Goal: Task Accomplishment & Management: Use online tool/utility

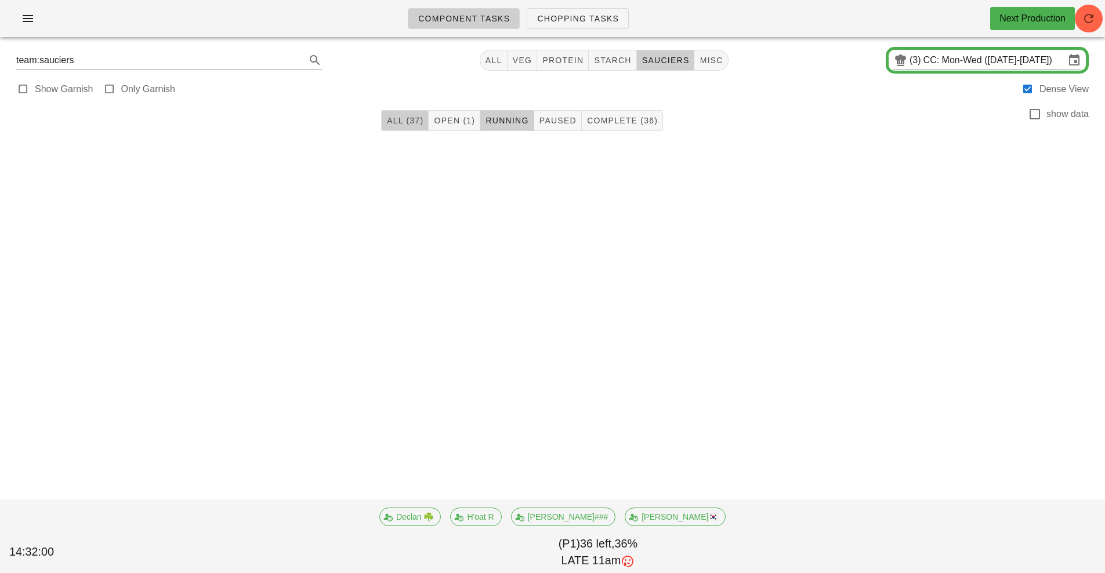
click at [398, 122] on span "All (37)" at bounding box center [404, 120] width 37 height 9
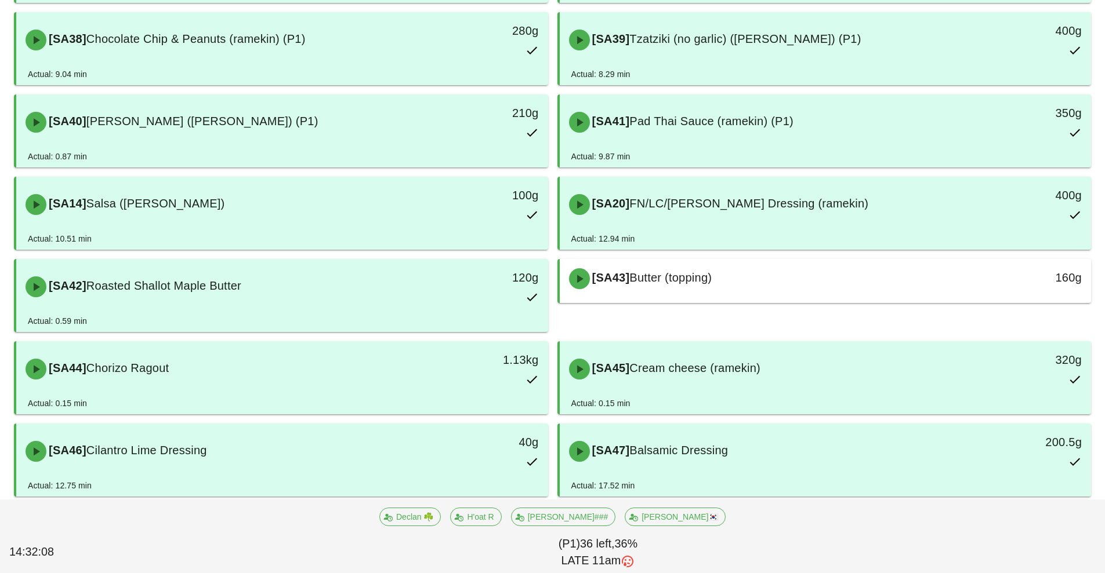
scroll to position [464, 0]
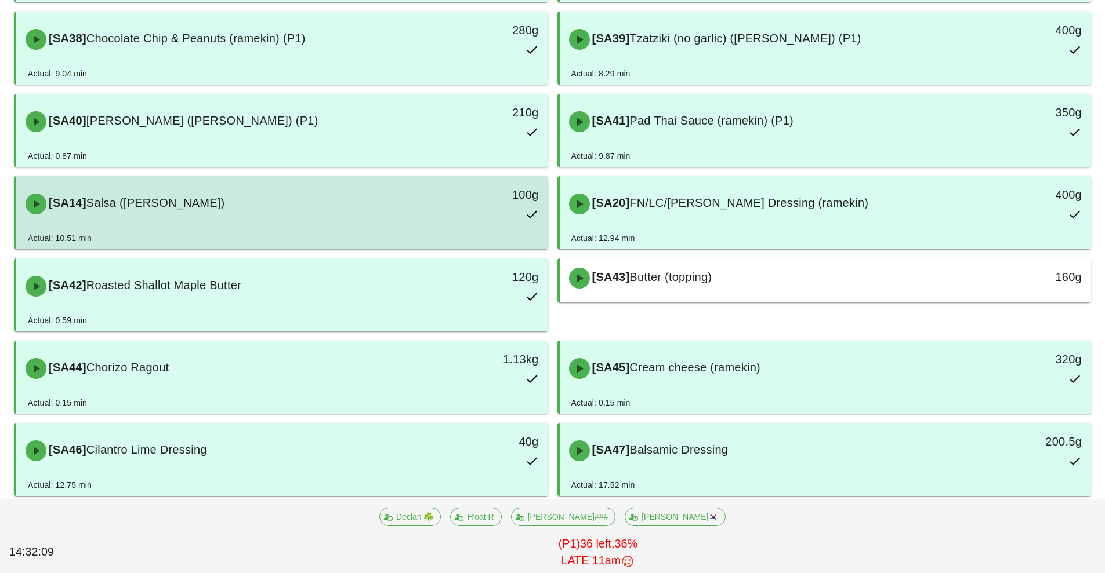
click at [203, 206] on div "[SA14] Salsa (ramekin)" at bounding box center [216, 204] width 395 height 35
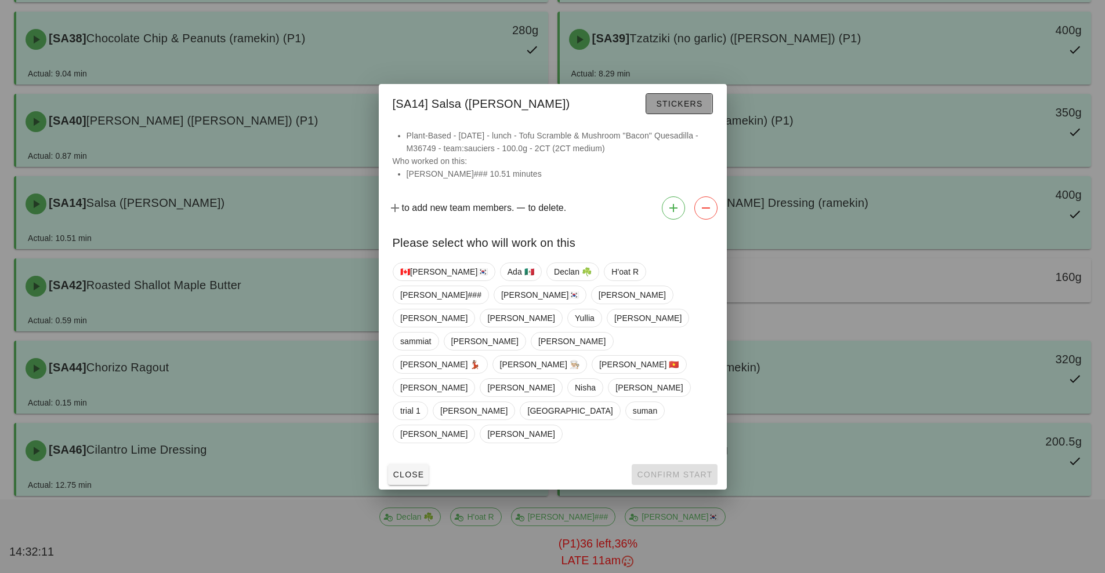
click at [669, 114] on button "Stickers" at bounding box center [678, 103] width 67 height 21
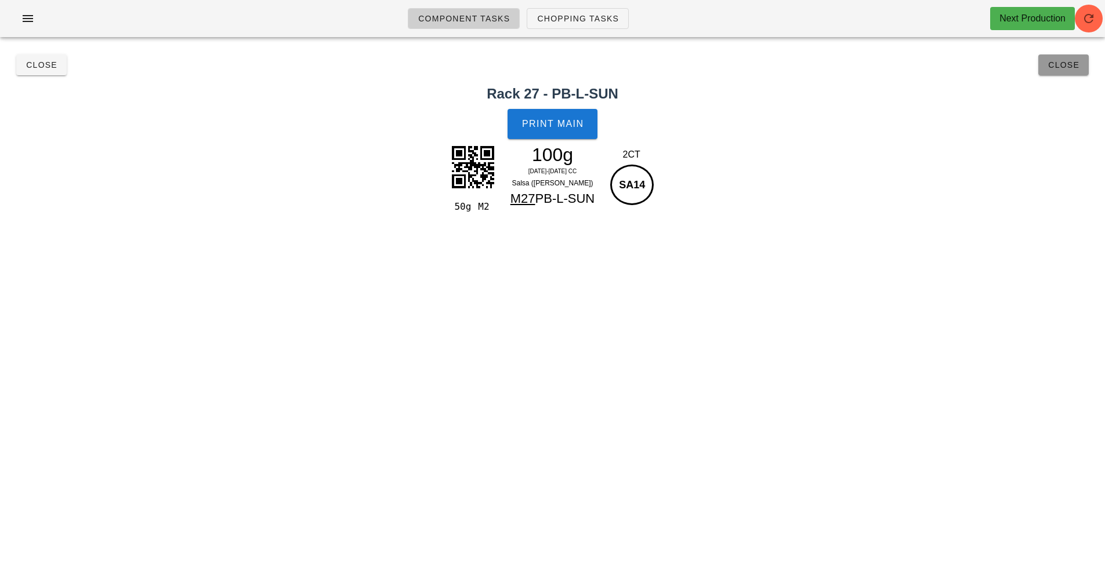
click at [1070, 65] on span "Close" at bounding box center [1063, 64] width 32 height 9
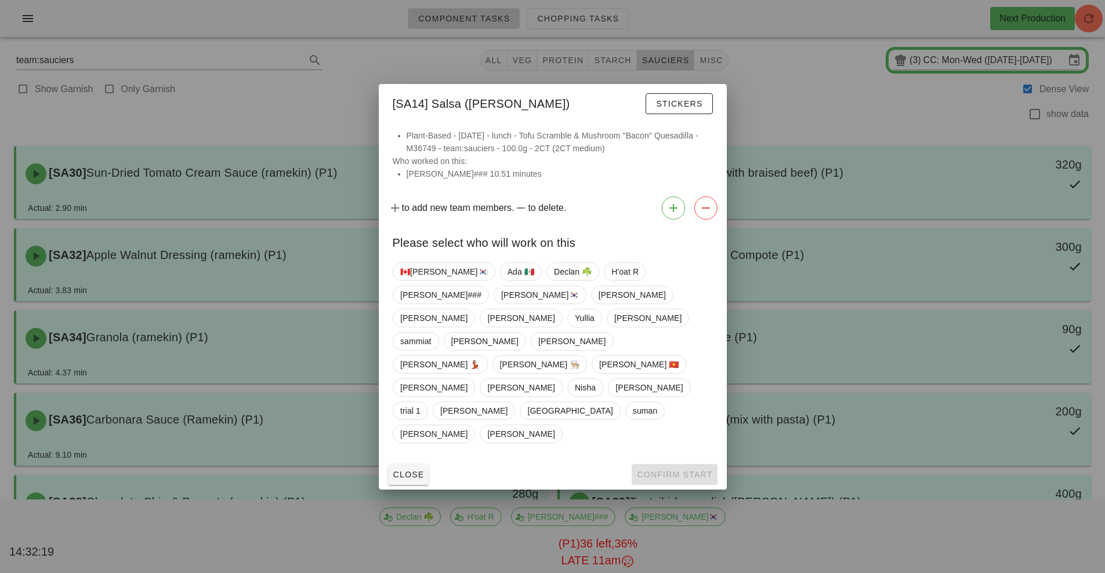
click at [817, 90] on div at bounding box center [552, 286] width 1105 height 573
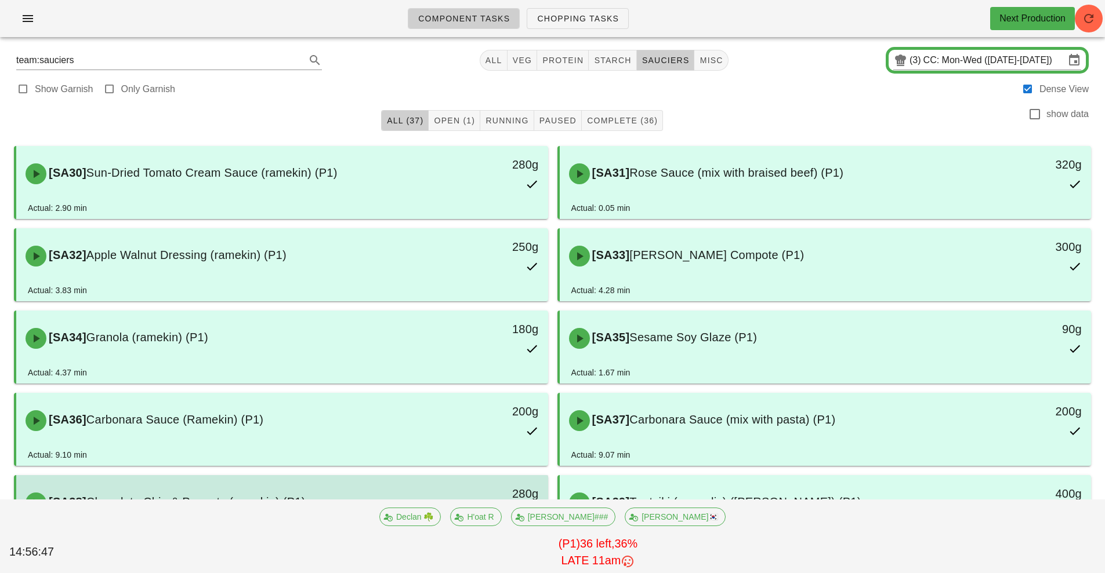
click at [458, 478] on div "280g" at bounding box center [479, 503] width 132 height 51
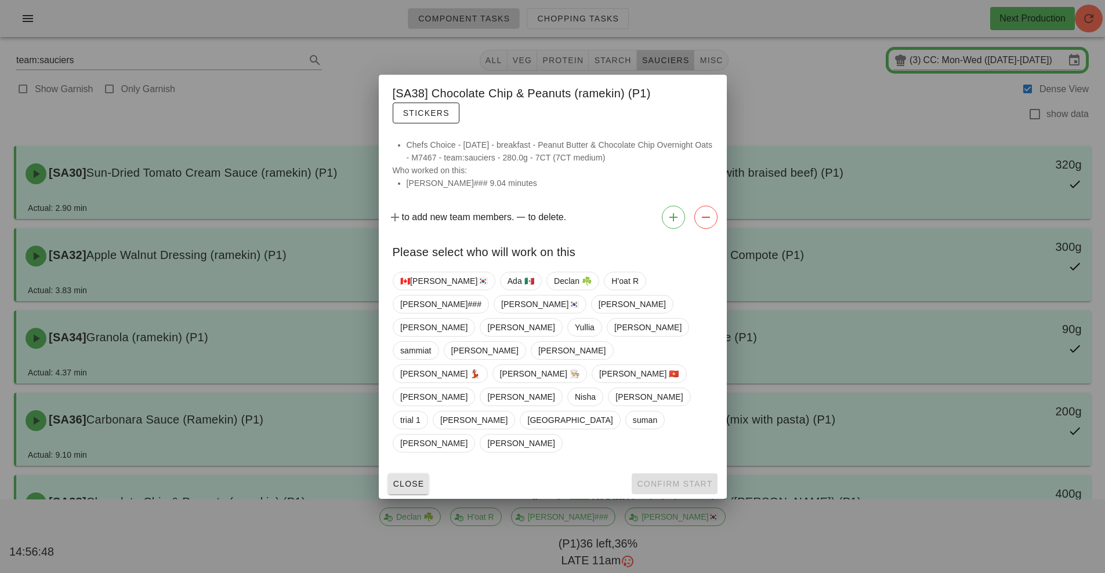
click at [406, 480] on span "Close" at bounding box center [409, 484] width 32 height 9
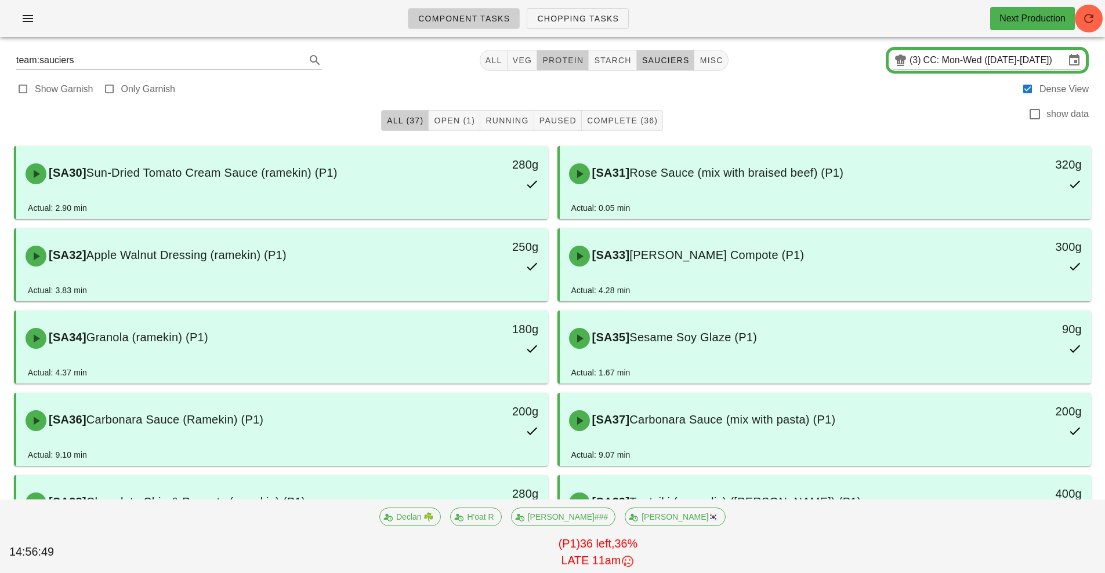
click at [557, 61] on span "protein" at bounding box center [563, 60] width 42 height 9
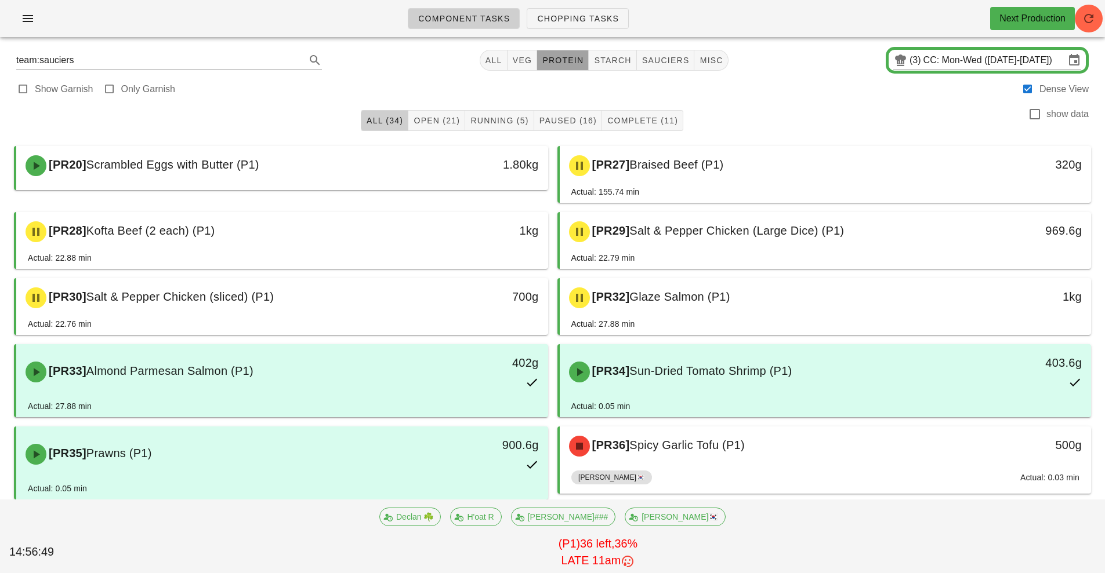
type input "team:protein"
click at [960, 57] on input "CC: Mon-Wed (Oct 13-Oct 15)" at bounding box center [993, 60] width 141 height 19
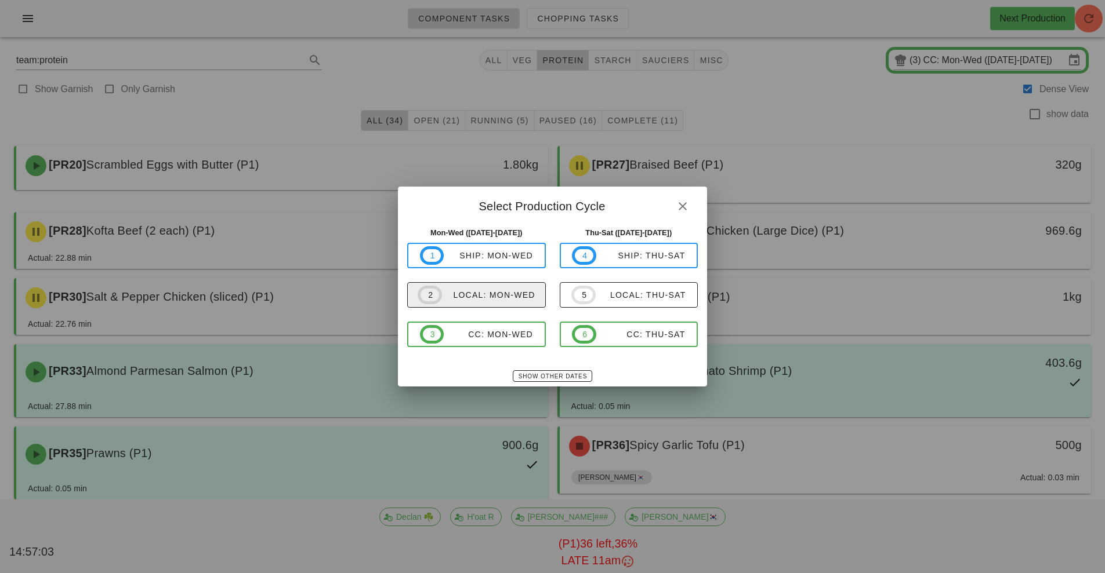
click at [520, 296] on div "local: Mon-Wed" at bounding box center [488, 295] width 93 height 9
type input "local: Mon-Wed ([DATE]-[DATE])"
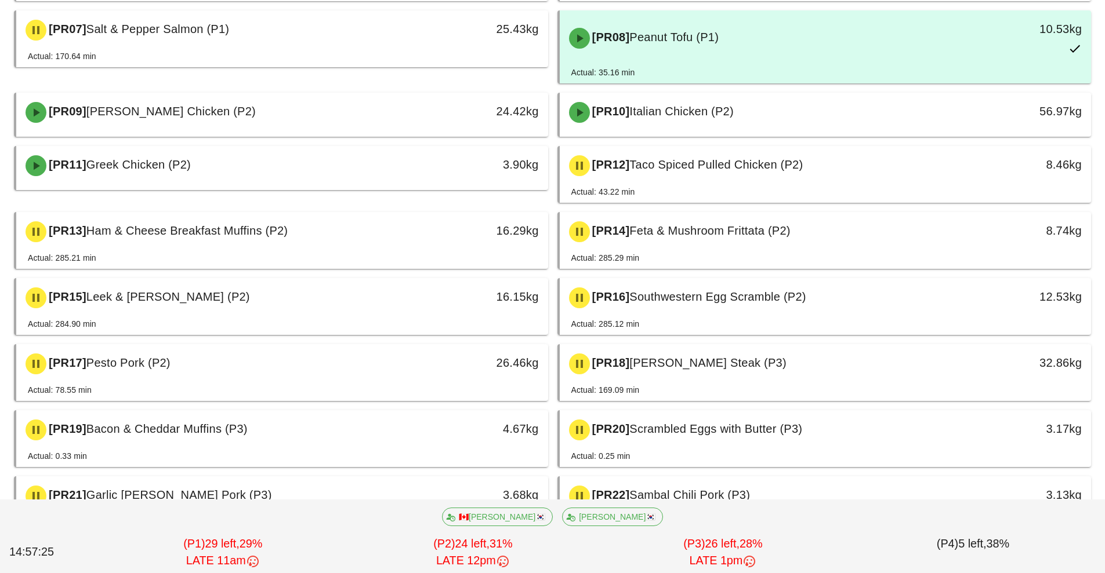
scroll to position [507, 0]
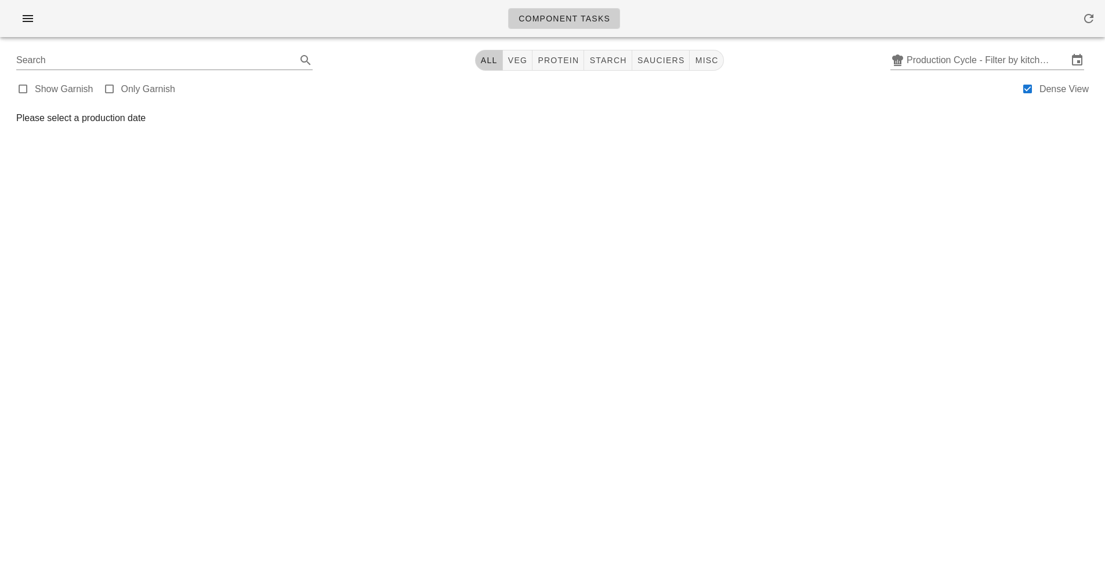
click at [783, 408] on div "Component Tasks Search All veg protein starch sauciers misc Production Cycle - …" at bounding box center [552, 286] width 1105 height 573
click at [797, 406] on div "Component Tasks Search All veg protein starch sauciers misc Production Cycle - …" at bounding box center [552, 286] width 1105 height 573
click at [812, 428] on div "Component Tasks Search All veg protein starch sauciers misc Production Cycle - …" at bounding box center [552, 286] width 1105 height 573
click at [791, 433] on div "Component Tasks Search All veg protein starch sauciers misc Production Cycle - …" at bounding box center [552, 286] width 1105 height 573
click at [823, 463] on div "Component Tasks Search All veg protein starch sauciers misc Production Cycle - …" at bounding box center [552, 286] width 1105 height 573
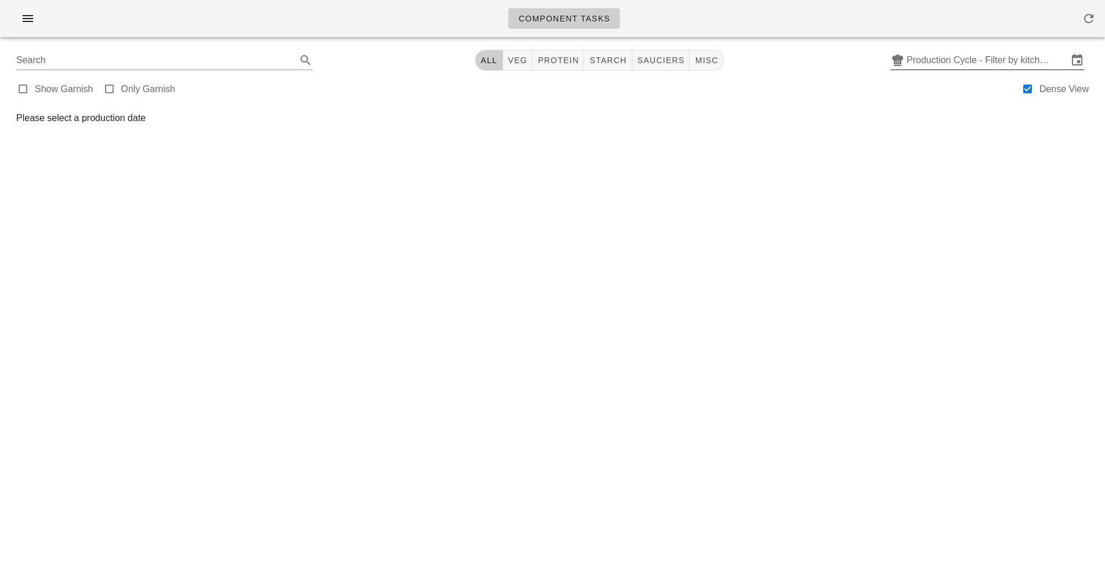
click at [941, 60] on input "Production Cycle - Filter by kitchen production schedules" at bounding box center [986, 60] width 161 height 19
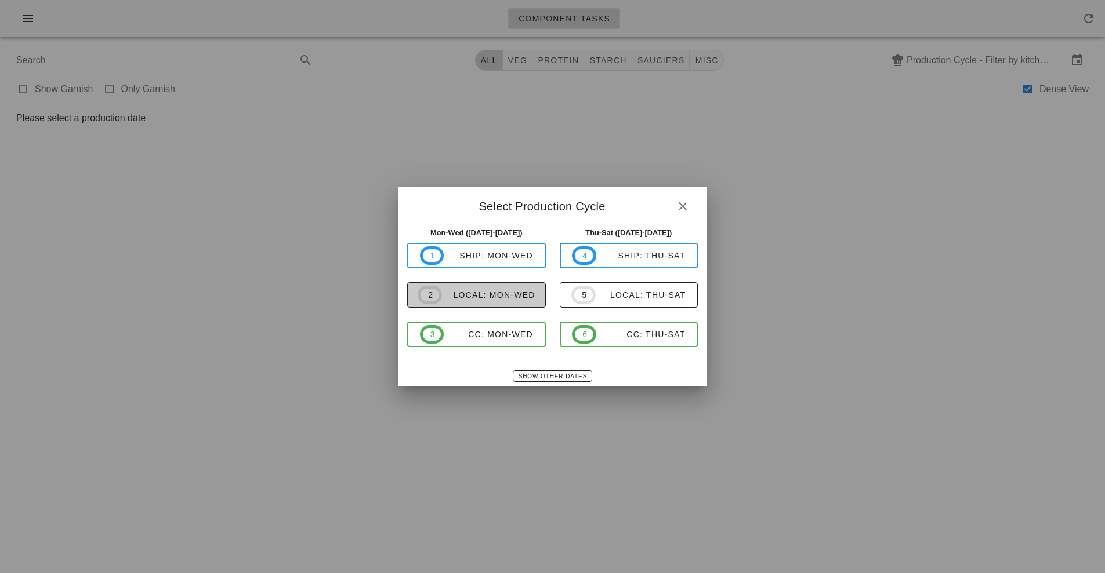
click at [506, 299] on div "local: Mon-Wed" at bounding box center [488, 295] width 93 height 9
type input "local: Mon-Wed ([DATE]-[DATE])"
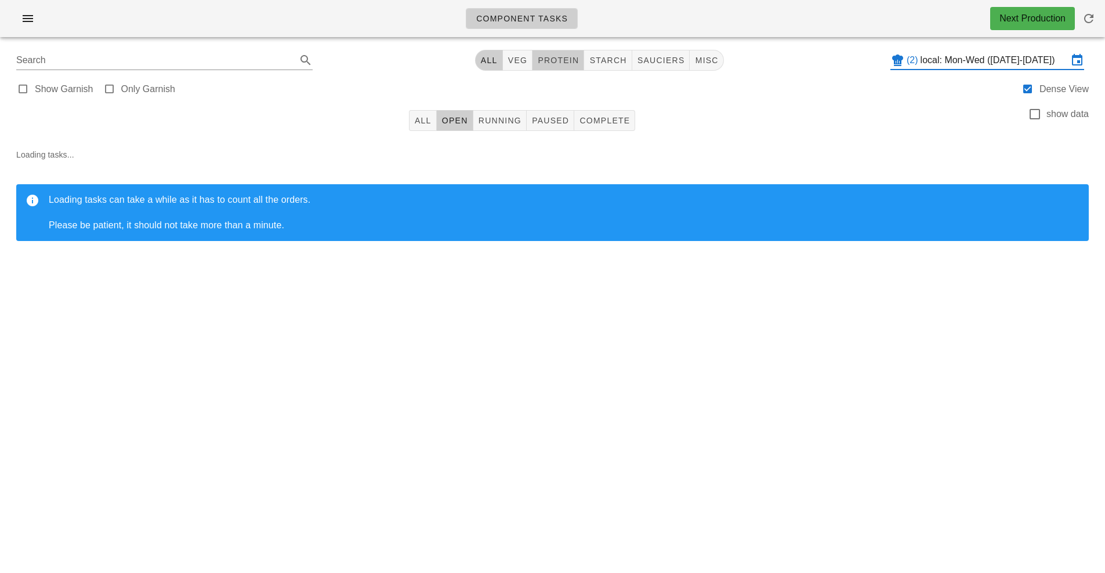
click at [569, 61] on span "protein" at bounding box center [558, 60] width 42 height 9
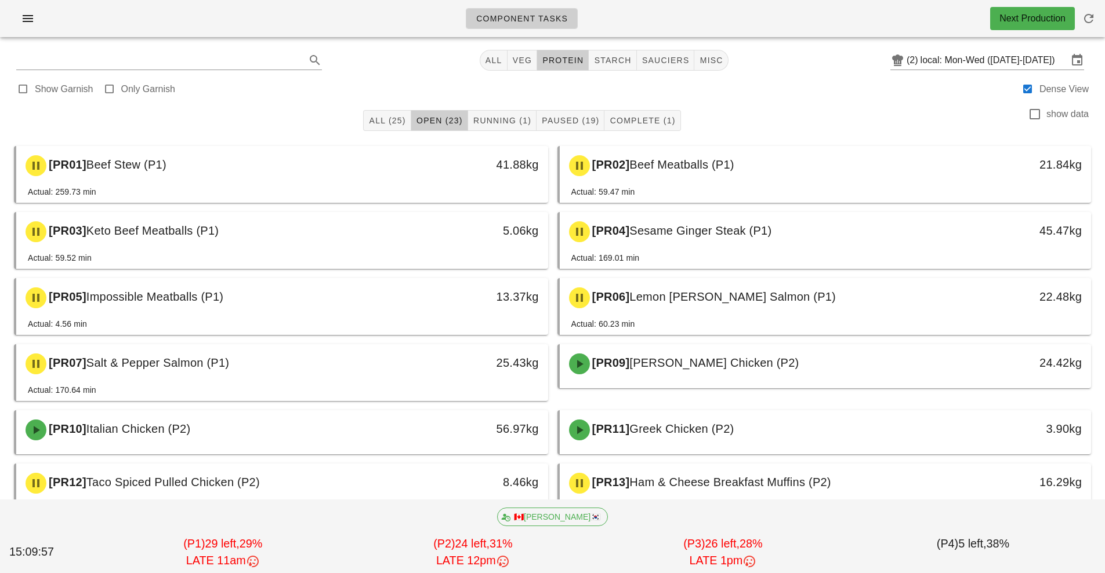
type input "team:protein"
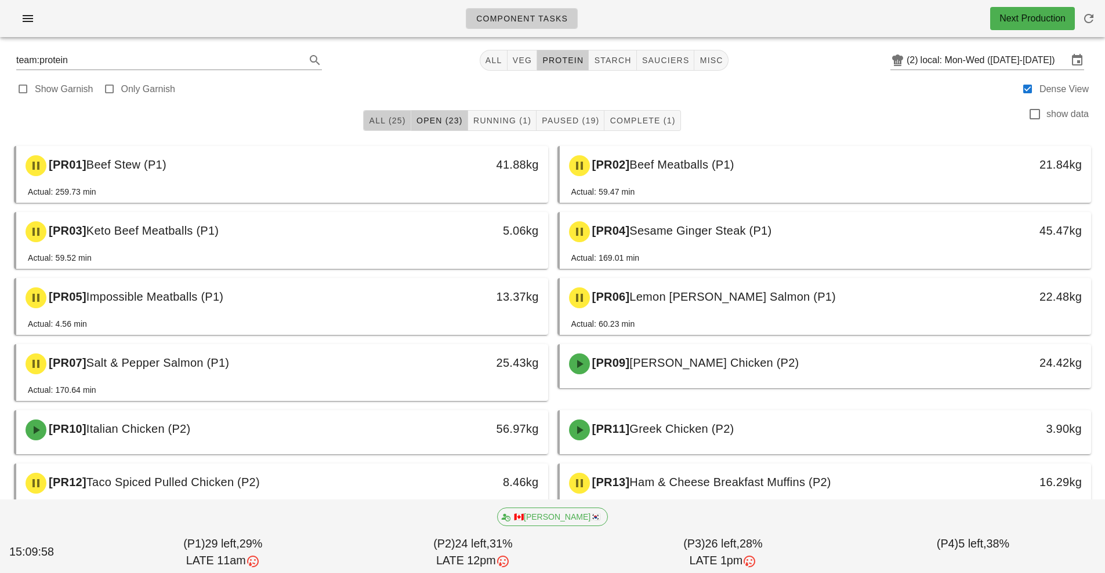
click at [379, 130] on button "All (25)" at bounding box center [387, 120] width 48 height 21
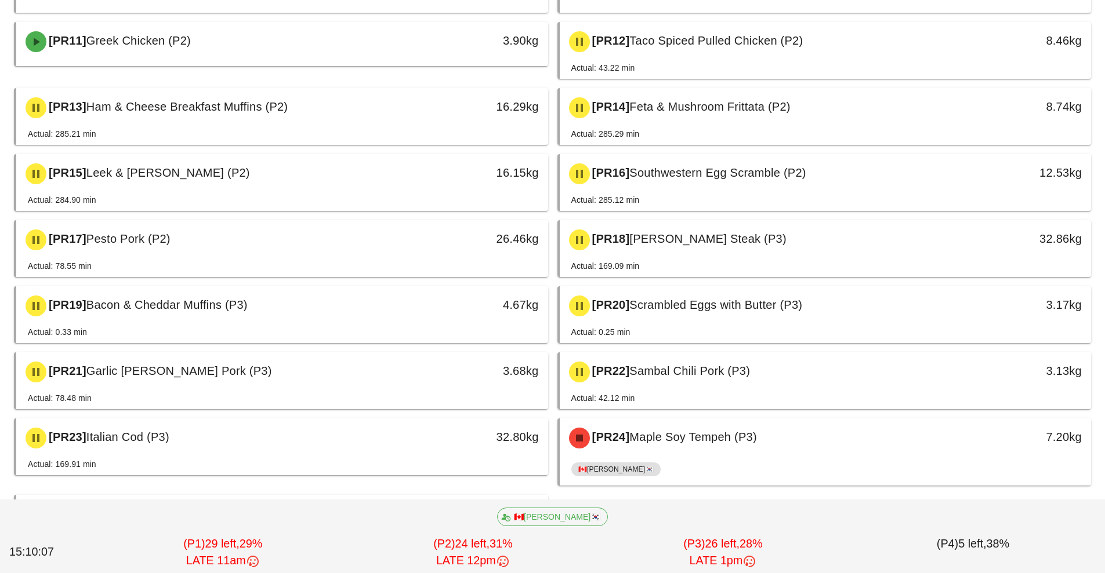
scroll to position [465, 0]
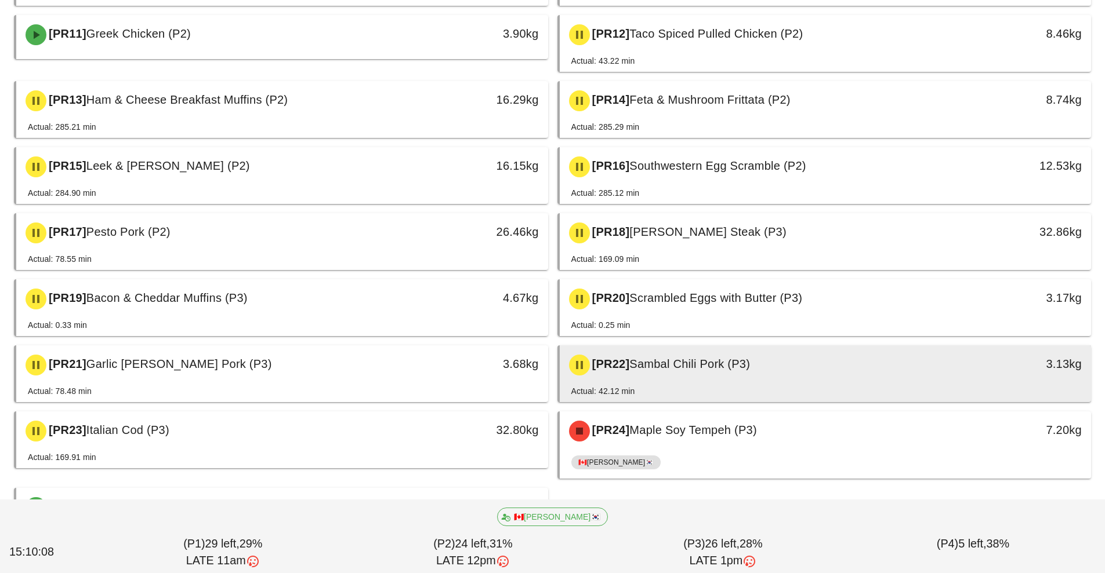
click at [739, 375] on div "[PR22] Sambal Chili Pork (P3)" at bounding box center [759, 365] width 395 height 35
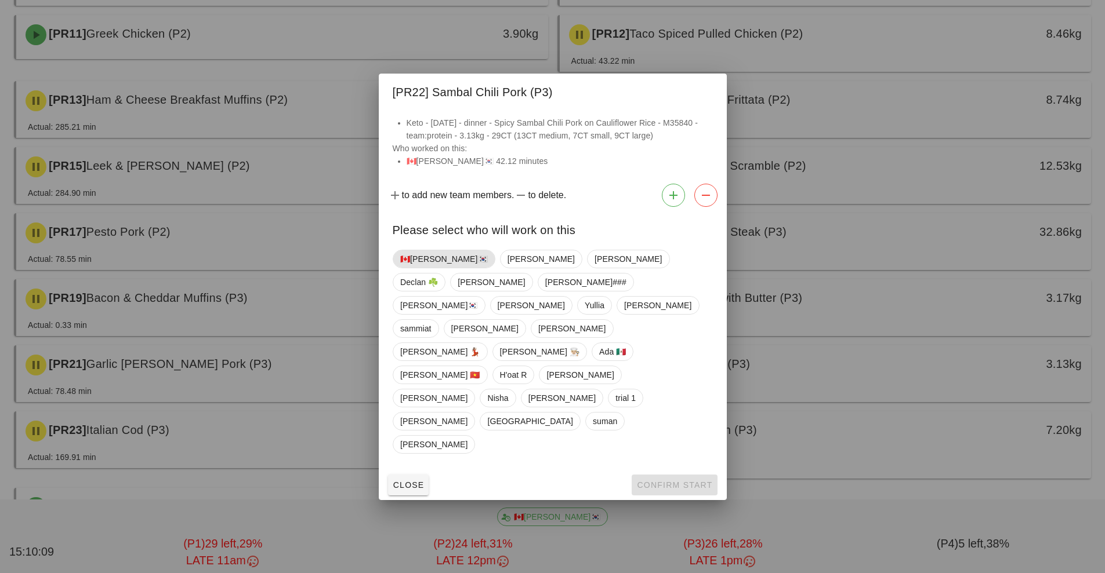
click at [418, 268] on span "🇨🇦[PERSON_NAME]🇰🇷" at bounding box center [444, 259] width 88 height 17
click at [676, 481] on span "Confirm Start" at bounding box center [674, 485] width 76 height 9
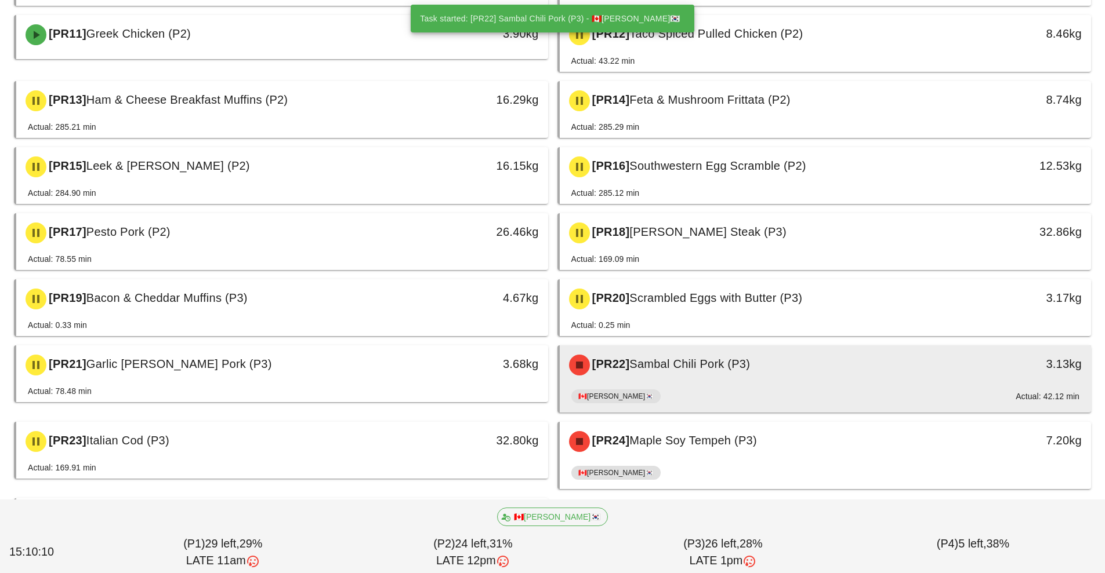
click at [665, 383] on div "[PR22] Sambal Chili Pork (P3) 3.13kg" at bounding box center [826, 365] width 532 height 39
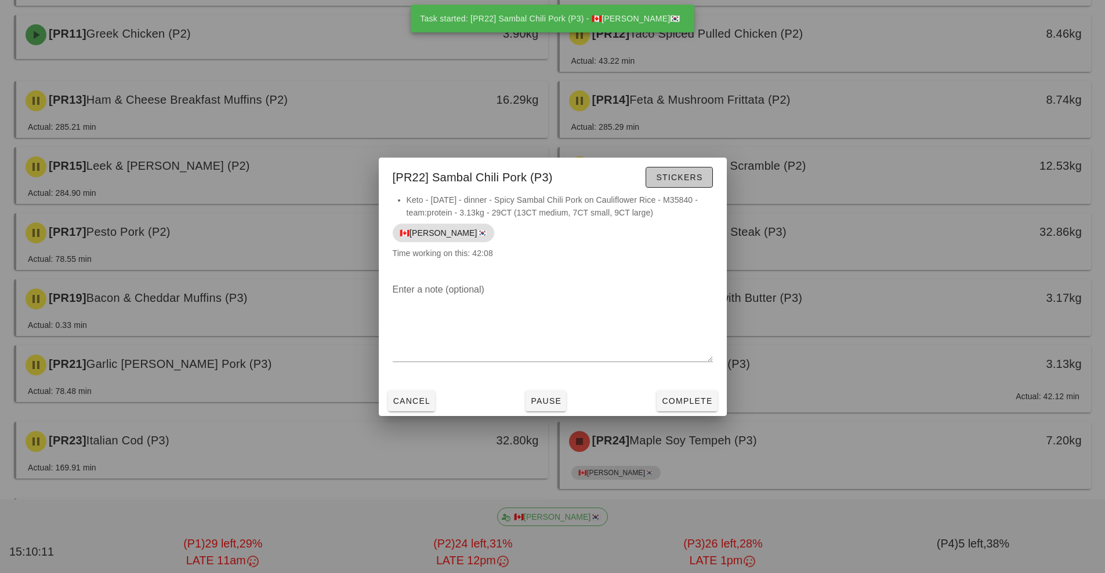
click at [699, 182] on span "Stickers" at bounding box center [678, 177] width 47 height 9
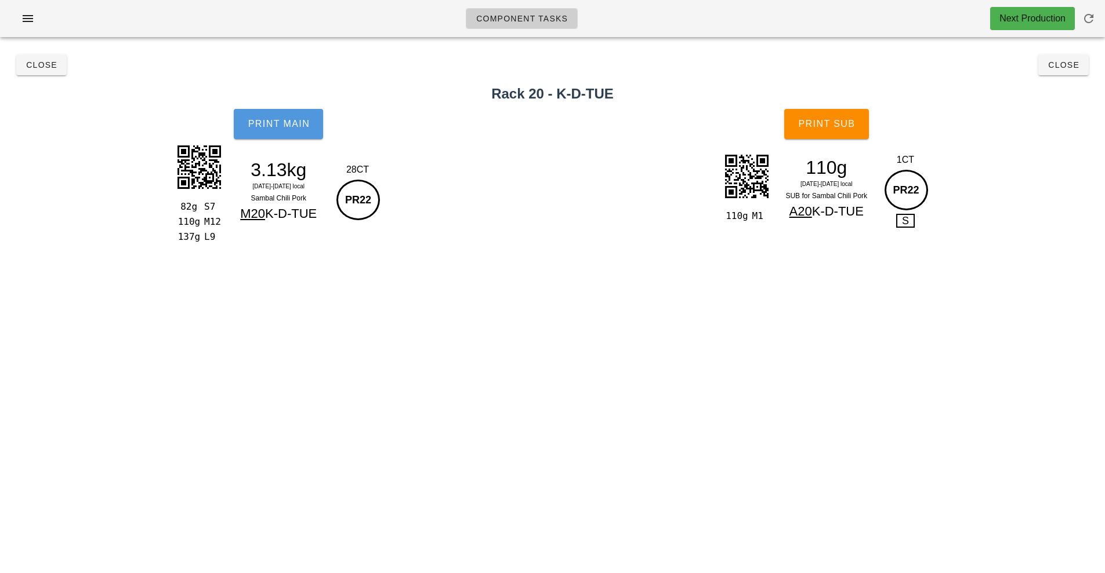
click at [304, 135] on button "Print Main" at bounding box center [278, 124] width 89 height 30
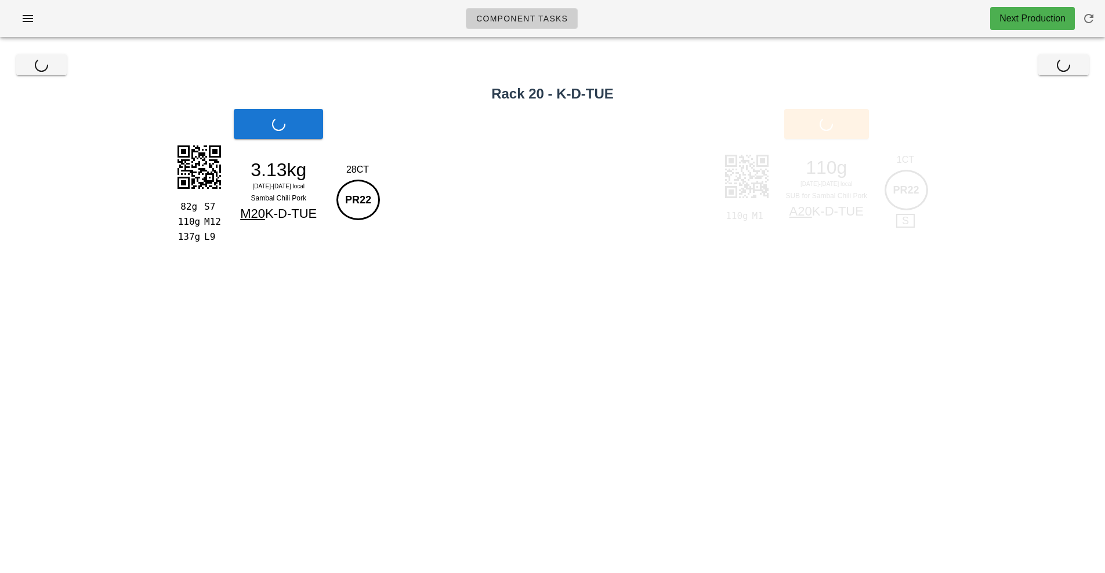
click at [845, 132] on div "Print Sub" at bounding box center [826, 124] width 557 height 44
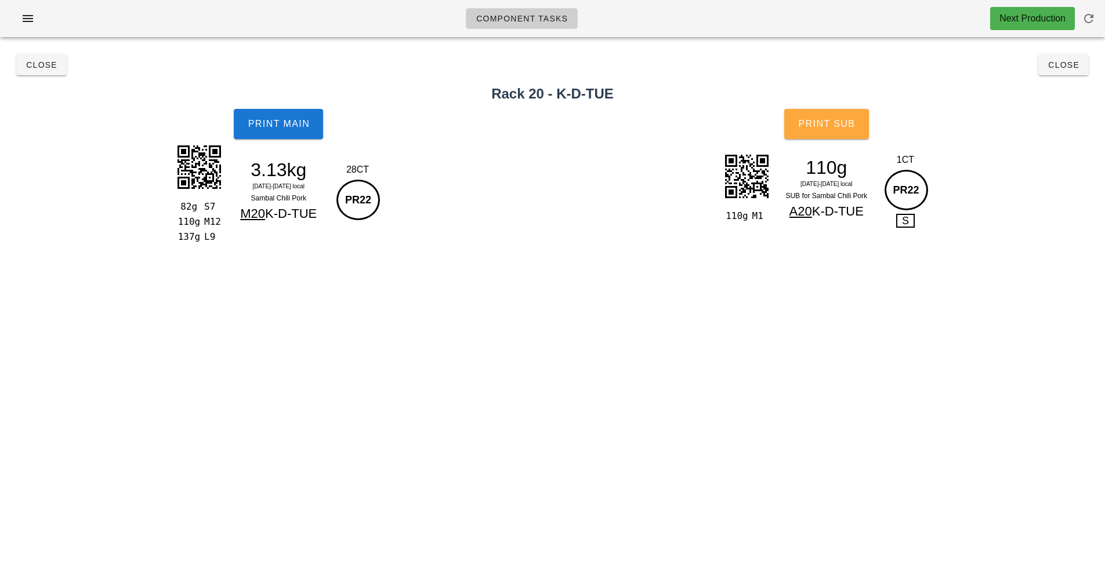
click at [837, 136] on button "Print Sub" at bounding box center [826, 124] width 85 height 30
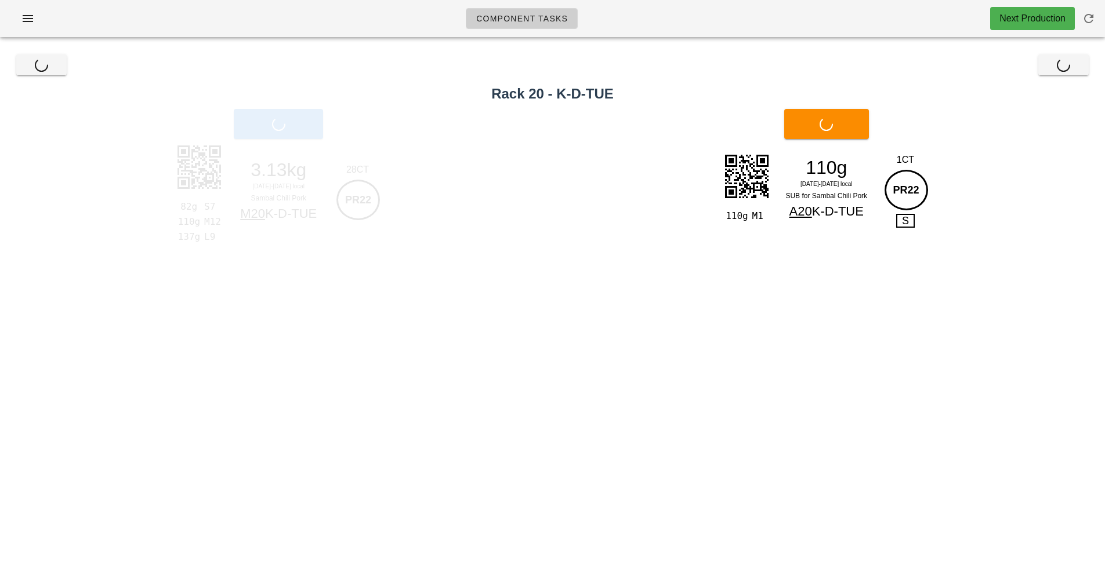
click at [1069, 79] on div "Close Close" at bounding box center [552, 64] width 1091 height 37
click at [1081, 78] on div "Close Close" at bounding box center [552, 64] width 1091 height 37
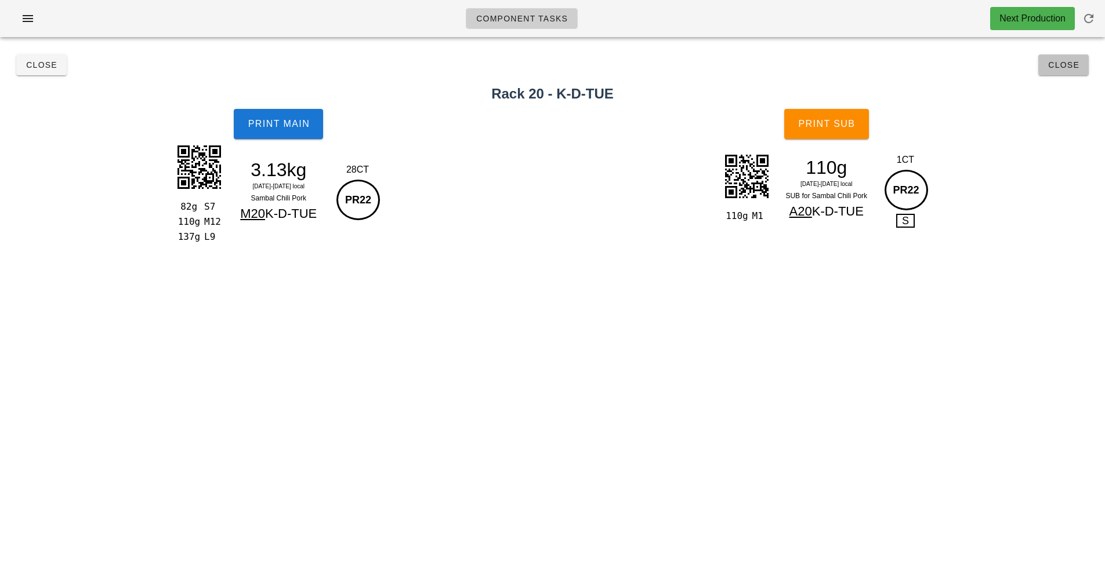
click at [1074, 72] on button "Close" at bounding box center [1063, 65] width 50 height 21
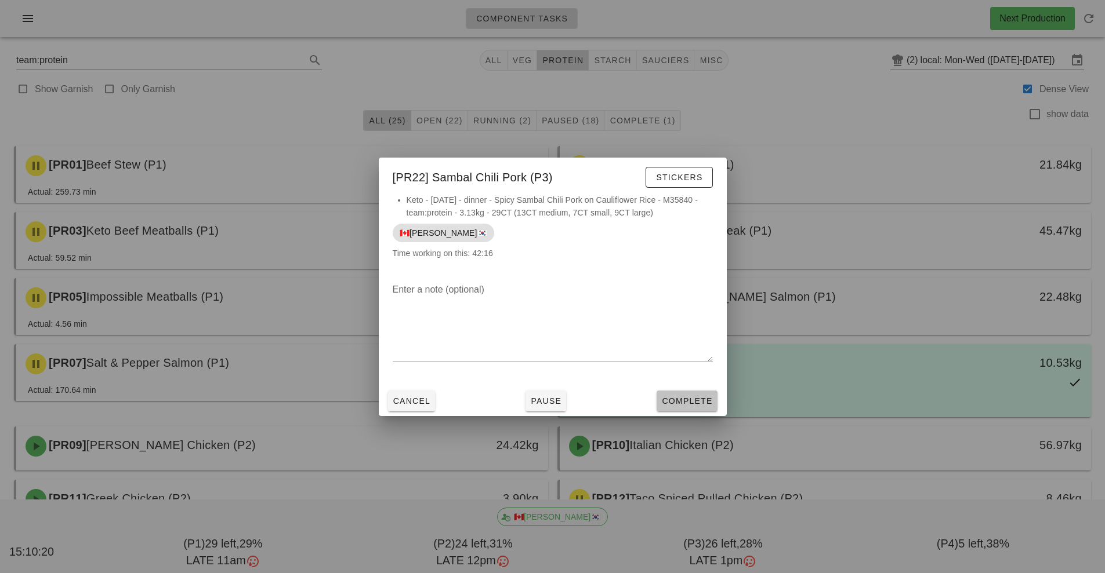
click at [701, 397] on span "Complete" at bounding box center [686, 401] width 51 height 9
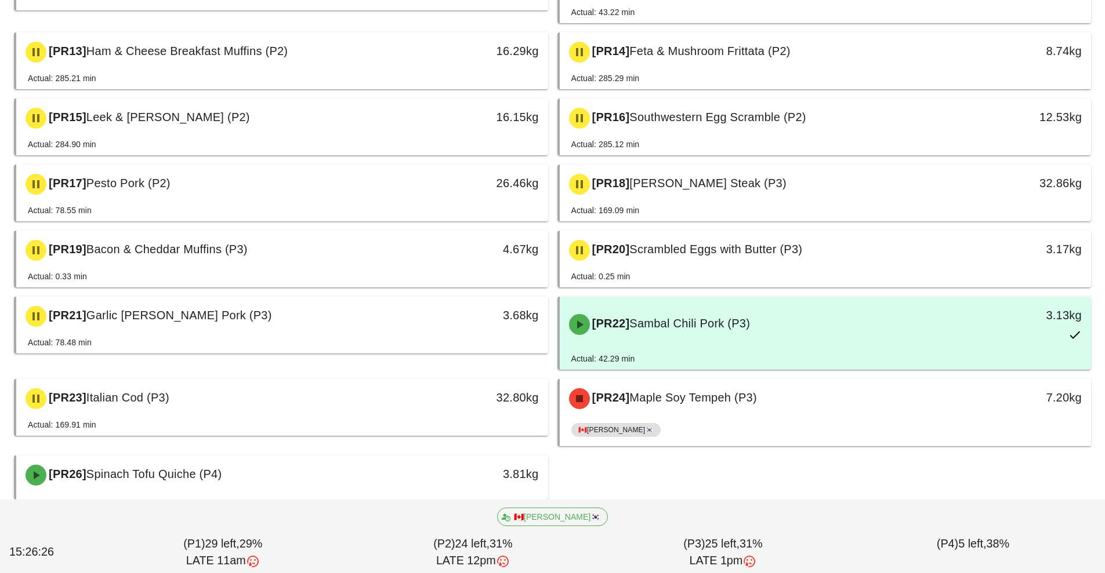
scroll to position [524, 0]
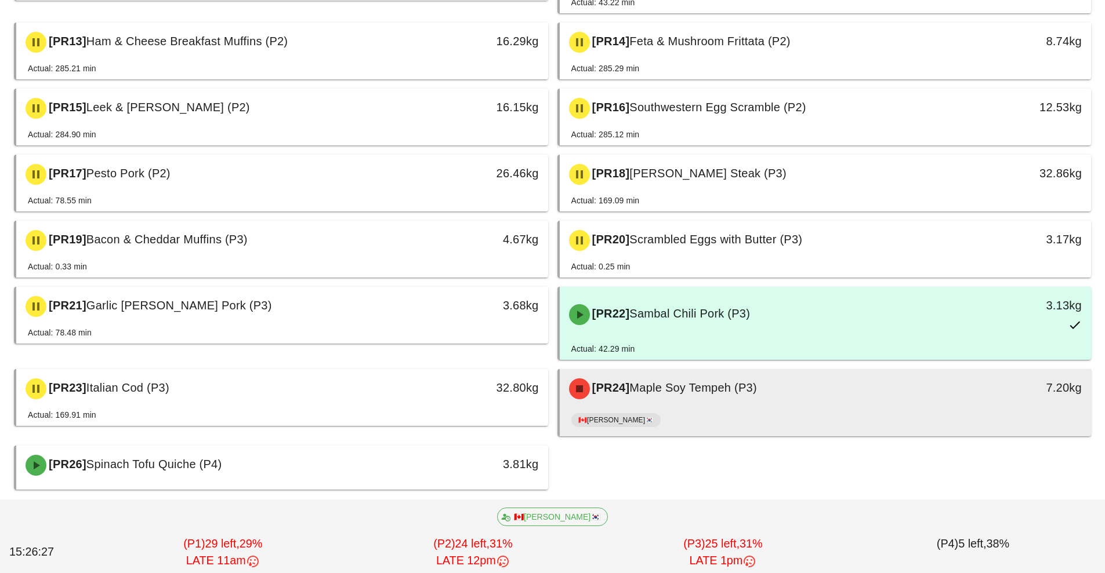
click at [737, 402] on div "[PR24] Maple Soy Tempeh (P3)" at bounding box center [759, 389] width 395 height 35
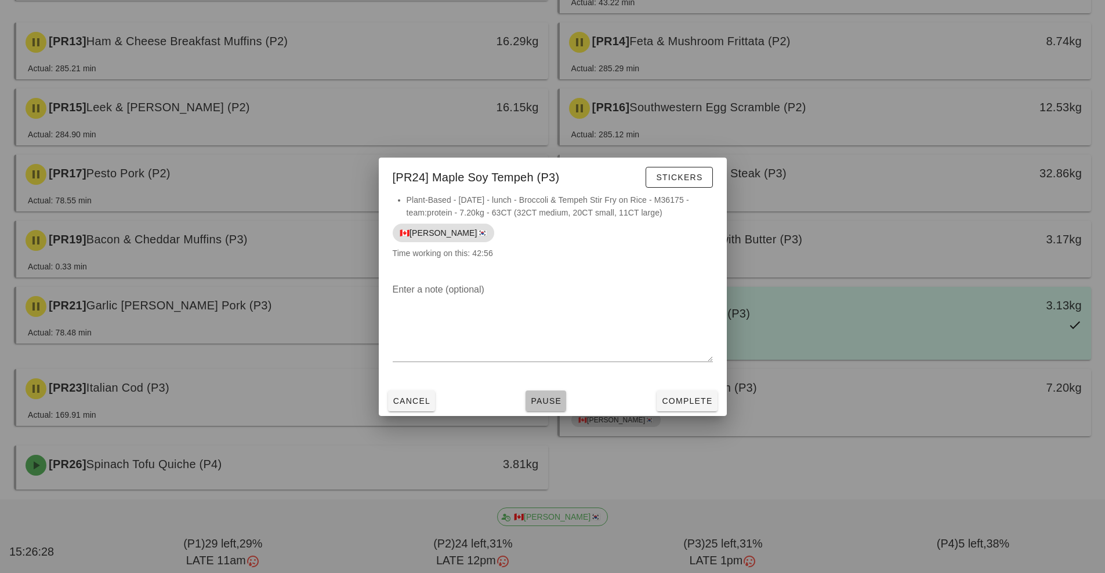
click at [543, 398] on span "Pause" at bounding box center [545, 401] width 31 height 9
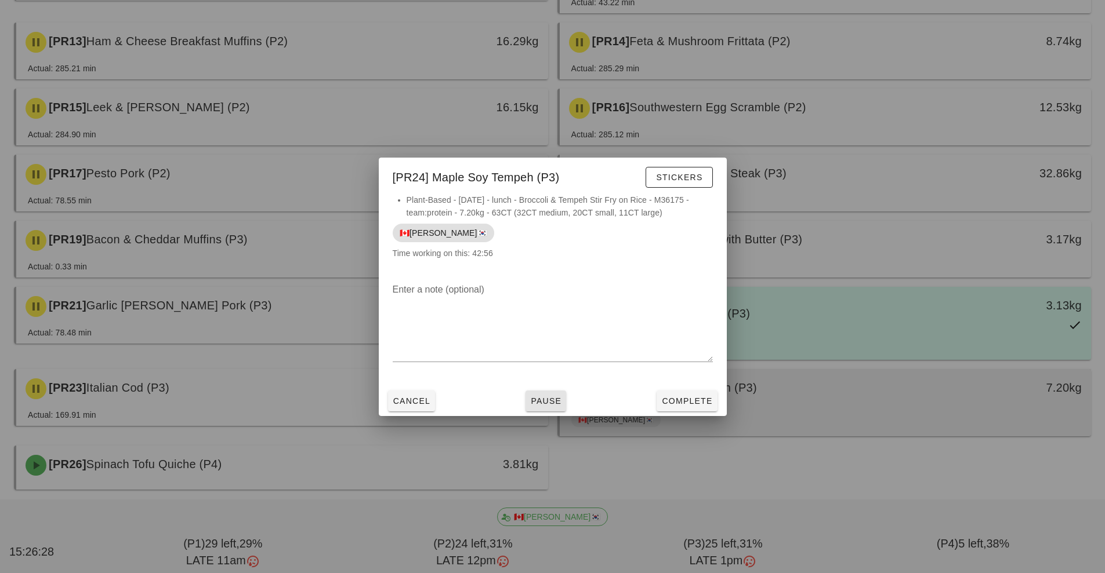
scroll to position [513, 0]
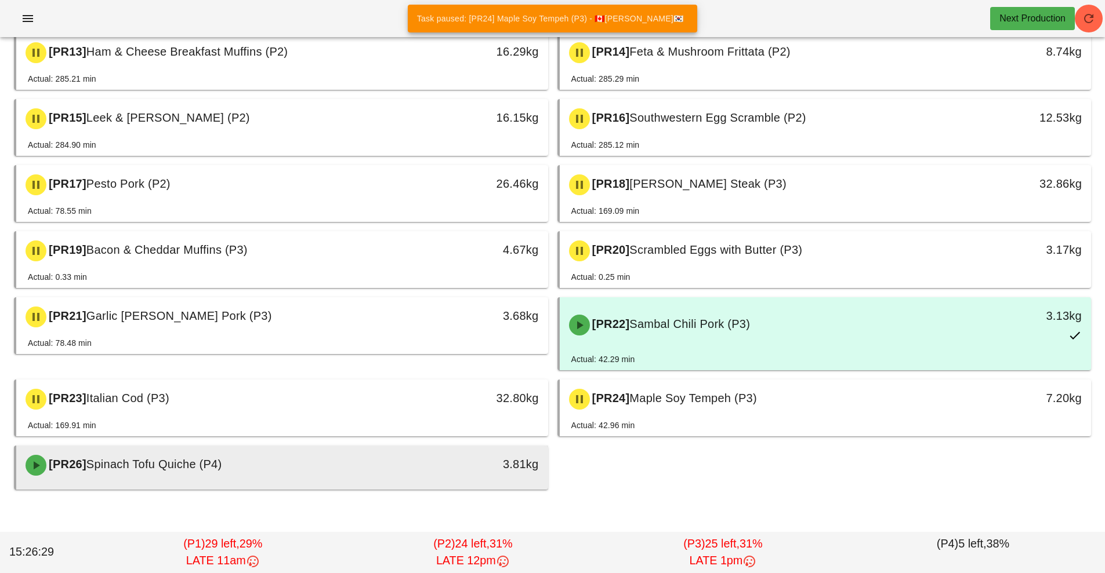
click at [422, 486] on div at bounding box center [282, 487] width 509 height 5
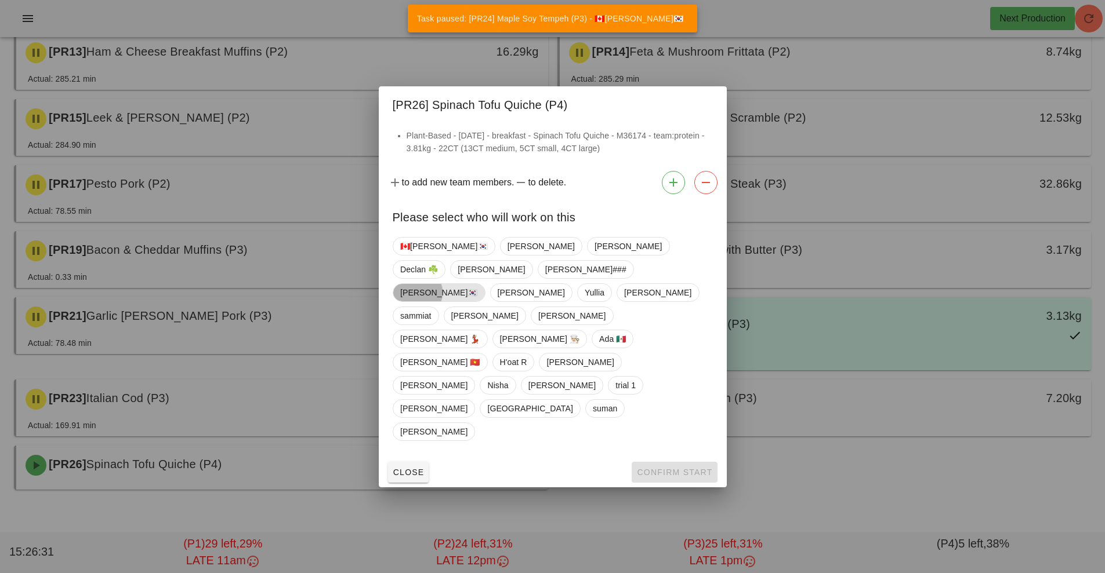
click at [424, 302] on span "[PERSON_NAME]🇰🇷" at bounding box center [439, 292] width 78 height 17
click at [666, 468] on span "Confirm Start" at bounding box center [674, 472] width 76 height 9
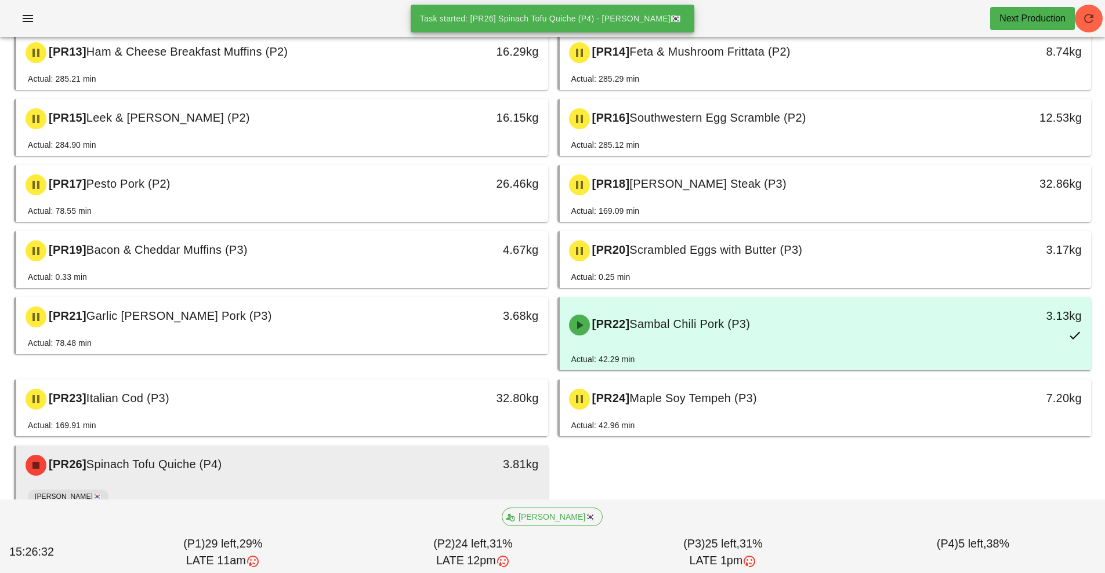
click at [394, 467] on div "[PR26] Spinach Tofu Quiche (P4)" at bounding box center [216, 465] width 395 height 35
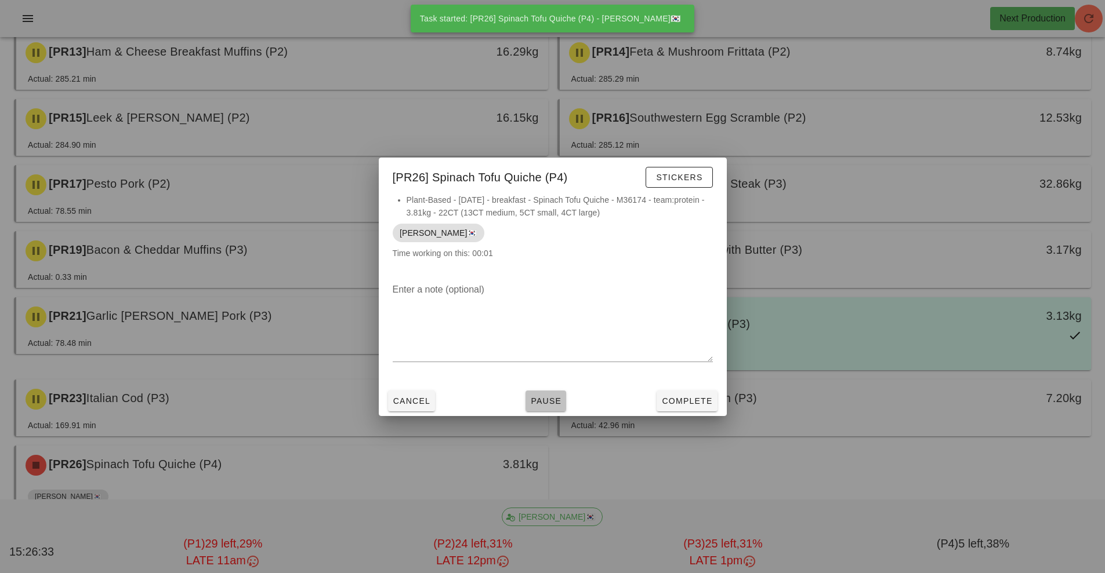
click at [546, 401] on span "Pause" at bounding box center [545, 401] width 31 height 9
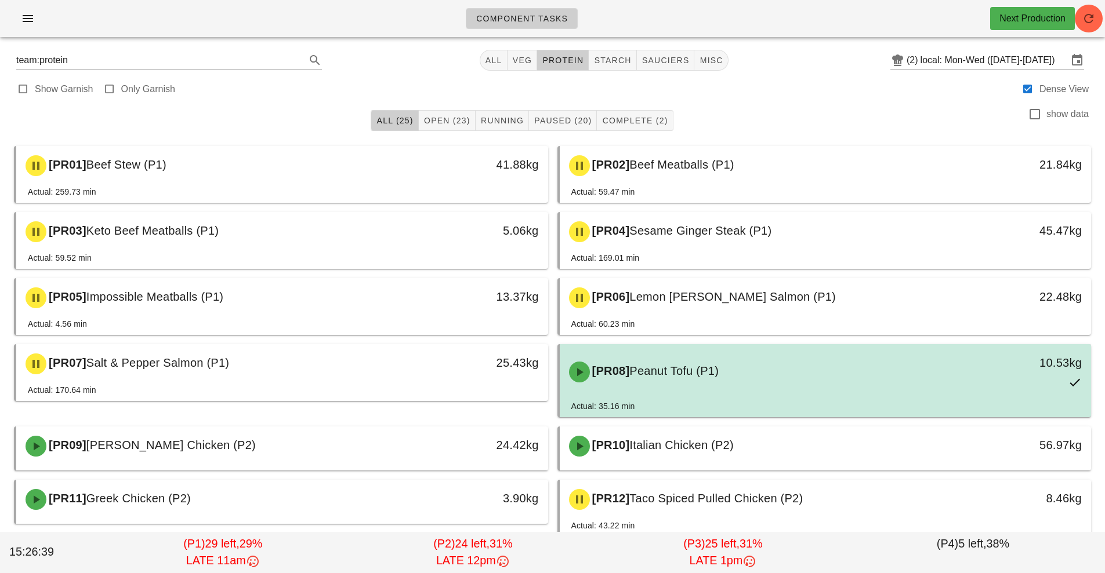
click at [826, 361] on div "[PR08] Peanut Tofu (P1)" at bounding box center [759, 372] width 395 height 35
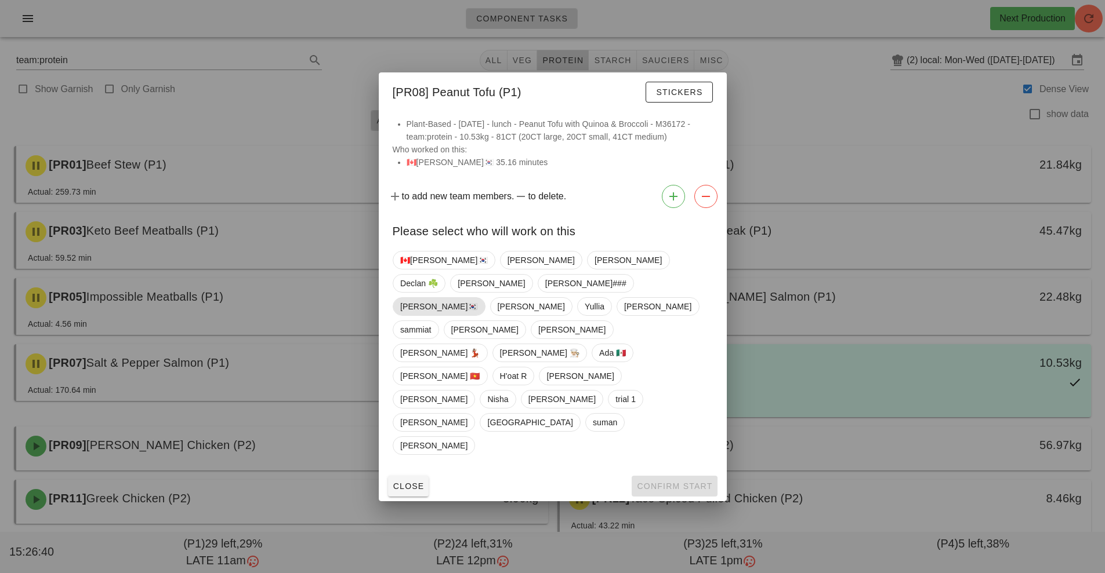
click at [420, 315] on span "[PERSON_NAME]🇰🇷" at bounding box center [439, 306] width 78 height 17
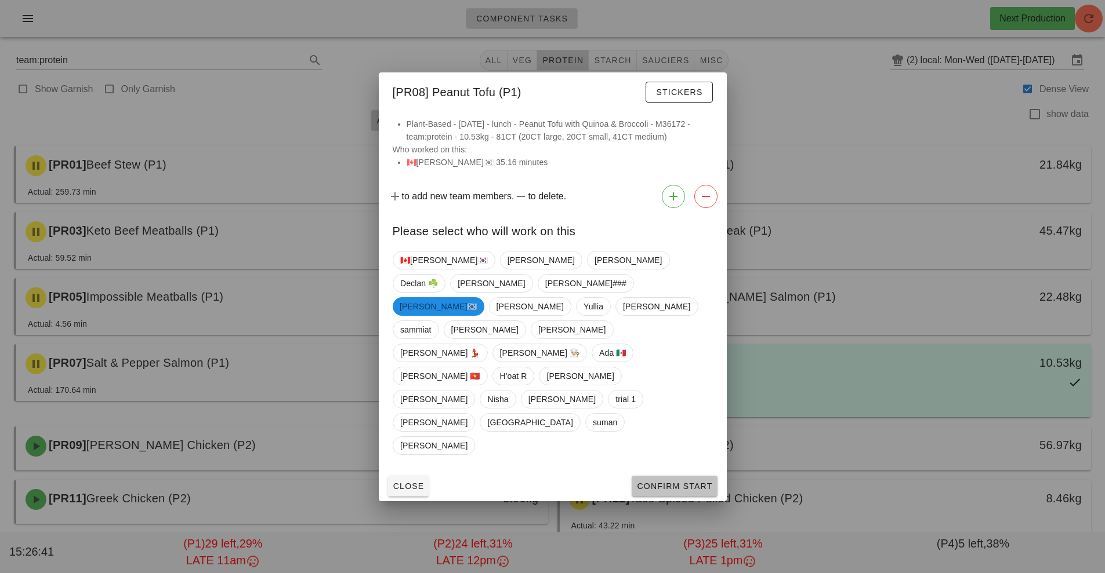
click at [659, 482] on span "Confirm Start" at bounding box center [674, 486] width 76 height 9
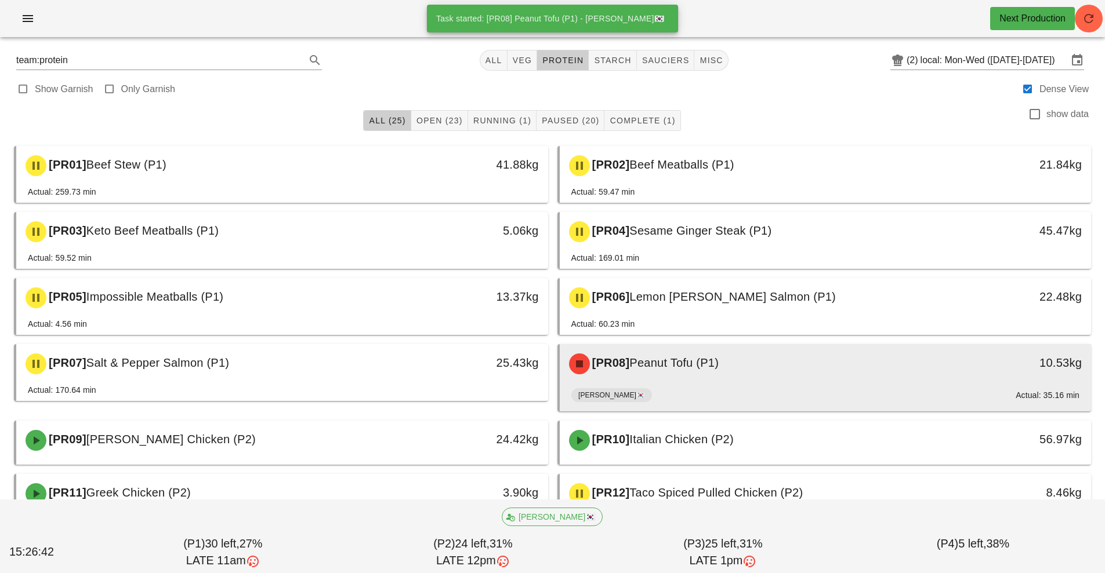
click at [769, 390] on div "[PERSON_NAME]🇰🇷 Actual: 35.16 min" at bounding box center [825, 398] width 509 height 28
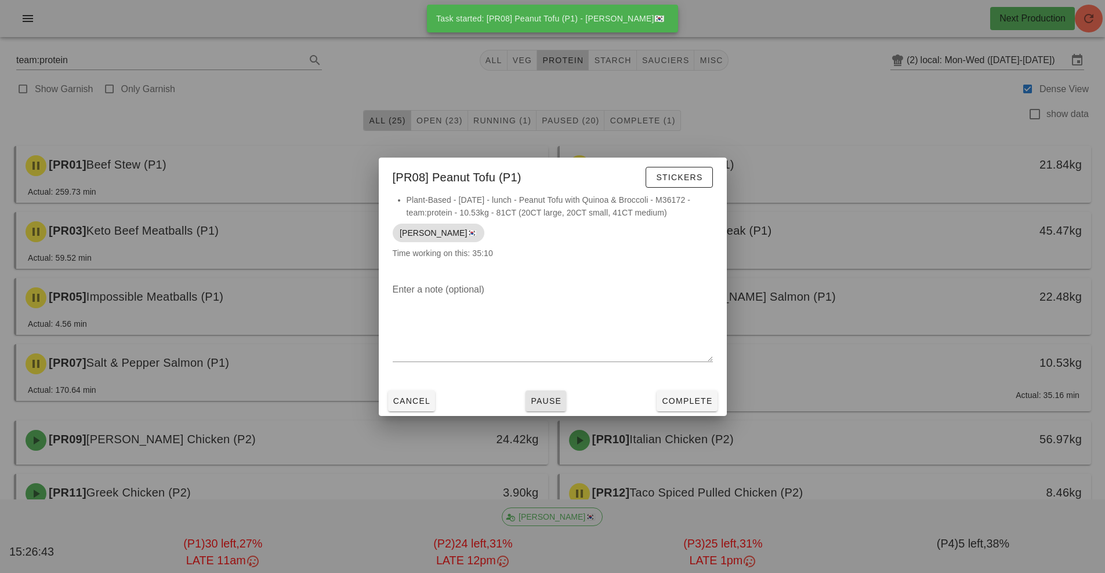
click at [547, 409] on button "Pause" at bounding box center [545, 401] width 41 height 21
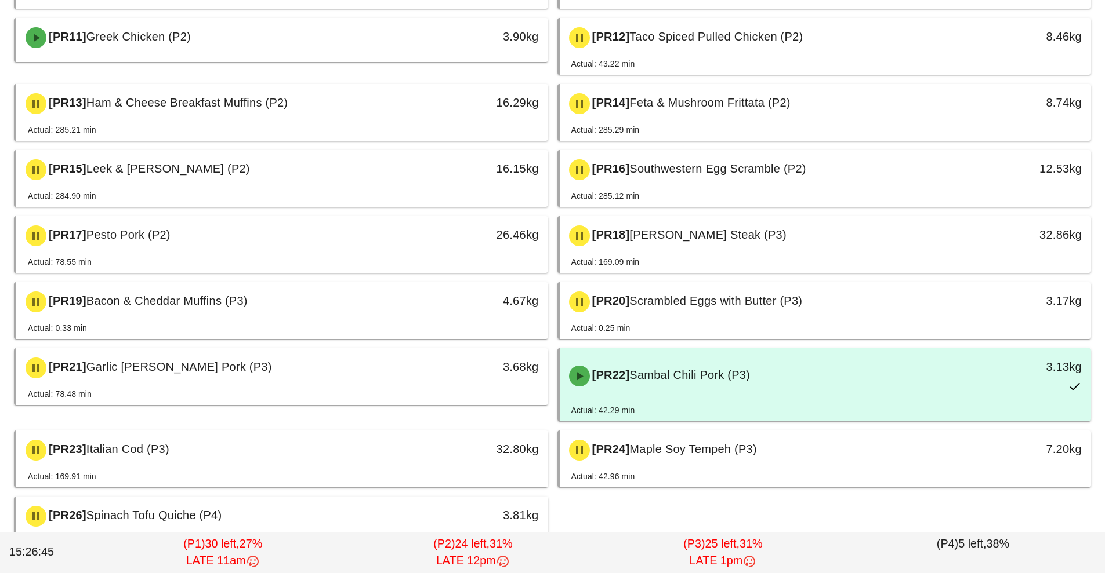
scroll to position [455, 0]
